Goal: Task Accomplishment & Management: Check status

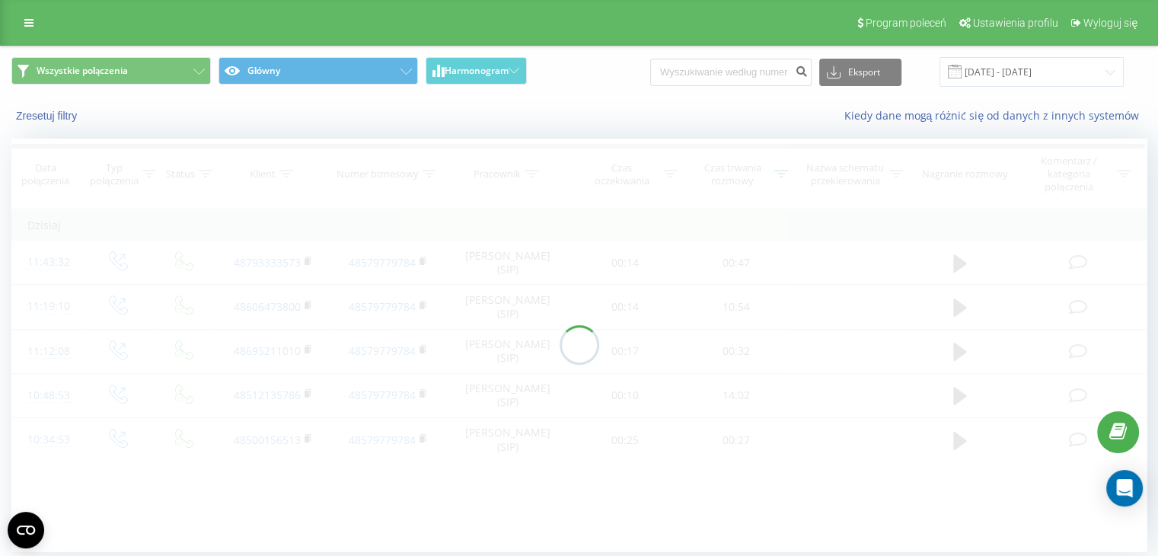
scroll to position [52, 0]
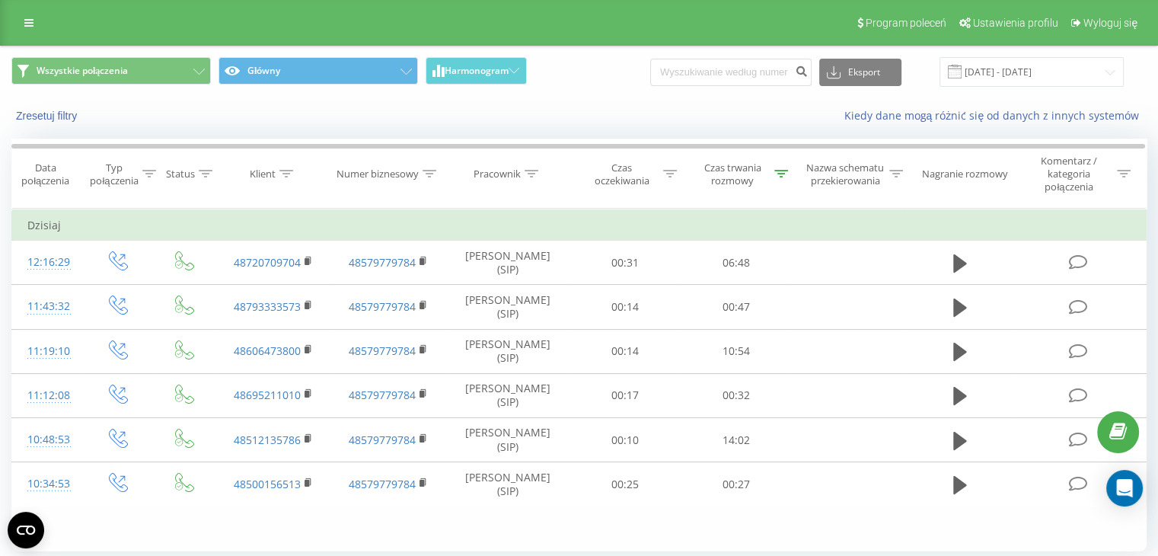
scroll to position [52, 0]
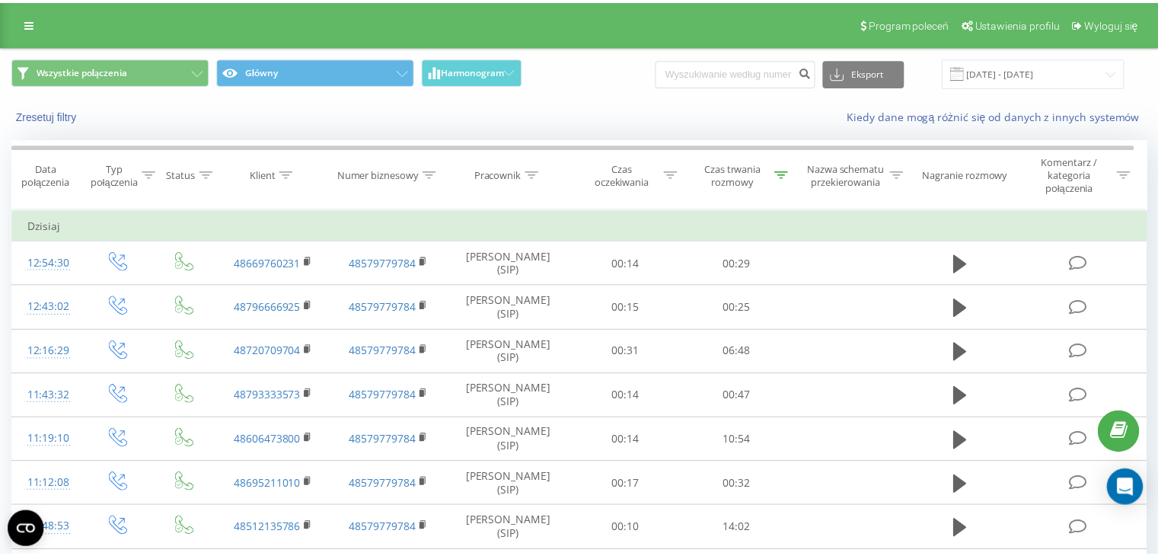
scroll to position [94, 0]
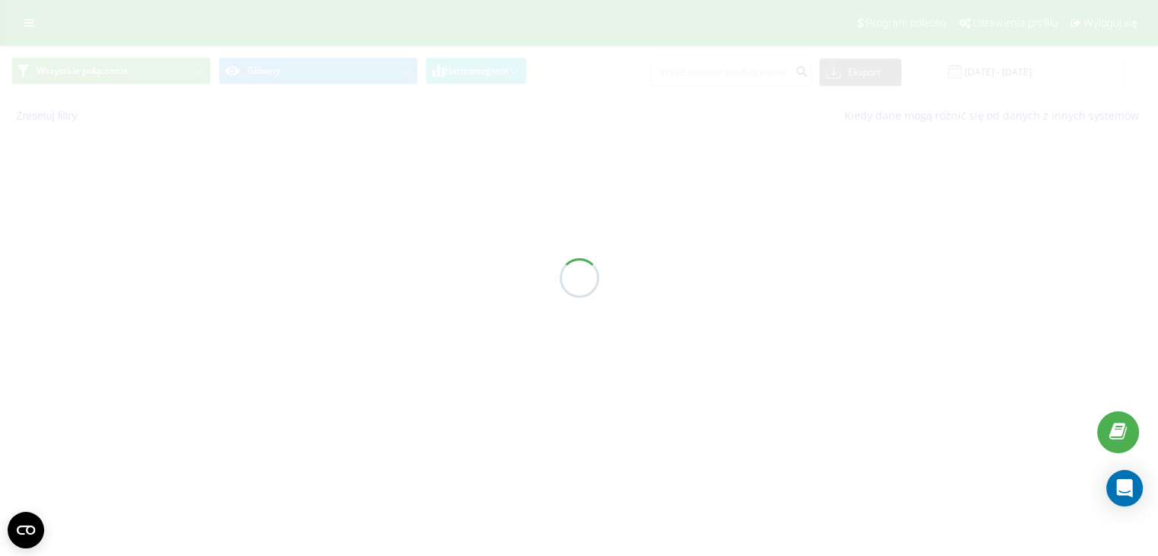
scroll to position [139, 0]
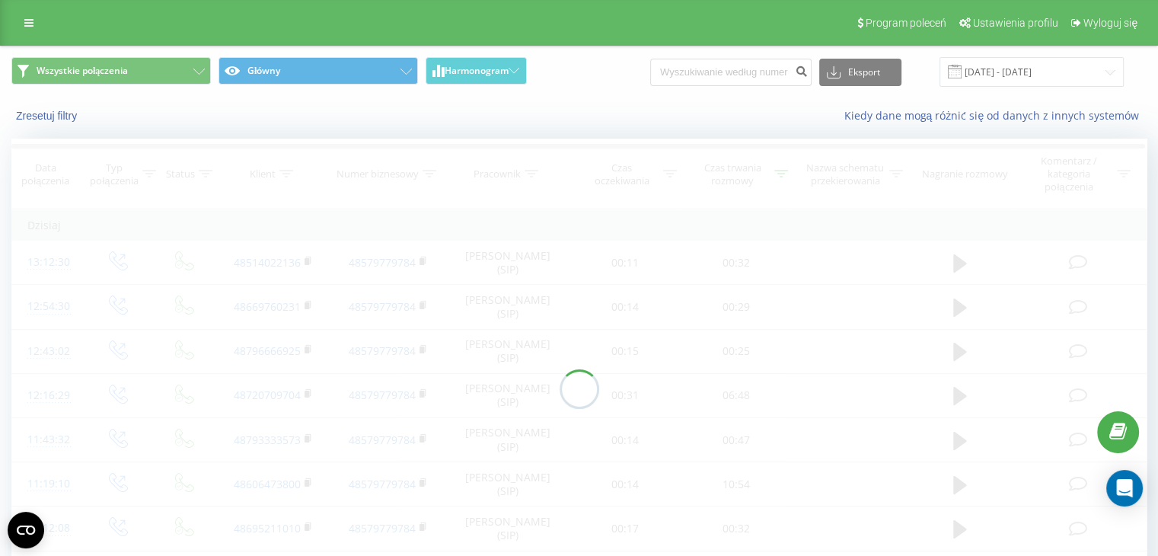
scroll to position [139, 0]
